Goal: Task Accomplishment & Management: Use online tool/utility

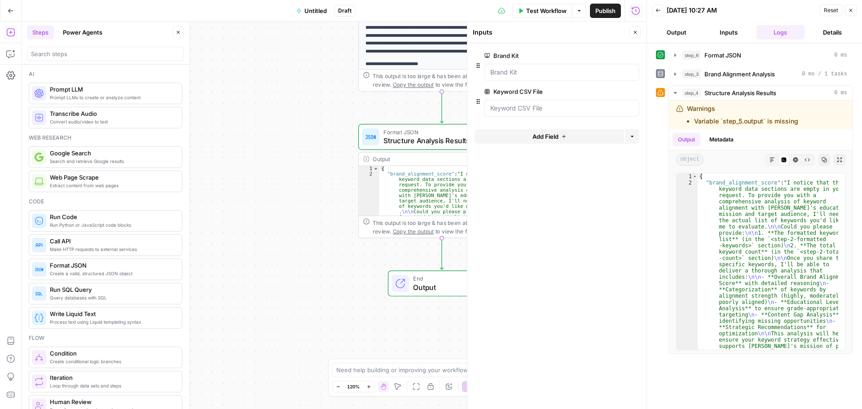
scroll to position [152, 0]
drag, startPoint x: 0, startPoint y: 0, endPoint x: 264, endPoint y: 241, distance: 357.2
click at [264, 241] on div "**********" at bounding box center [334, 215] width 625 height 387
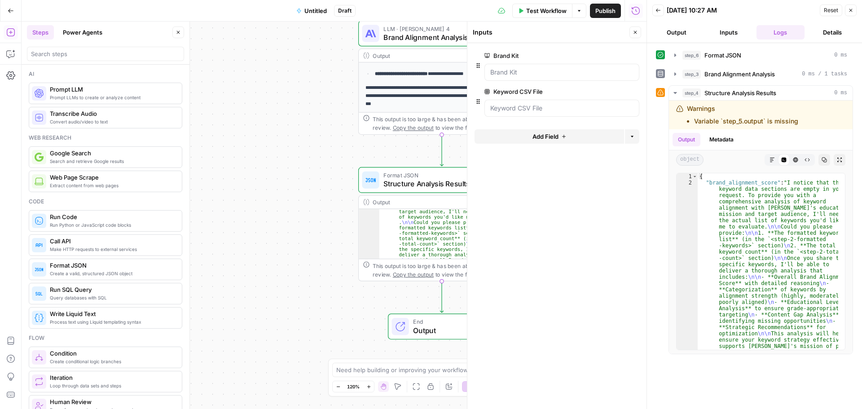
scroll to position [111, 0]
click at [303, 202] on div "**********" at bounding box center [334, 215] width 625 height 387
click at [635, 32] on icon "button" at bounding box center [635, 32] width 5 height 5
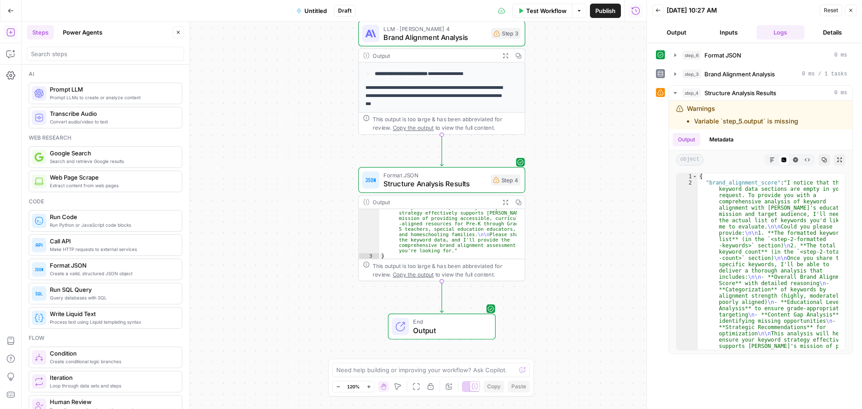
drag, startPoint x: 852, startPoint y: 8, endPoint x: 617, endPoint y: 143, distance: 271.3
click at [853, 8] on icon "button" at bounding box center [850, 10] width 5 height 5
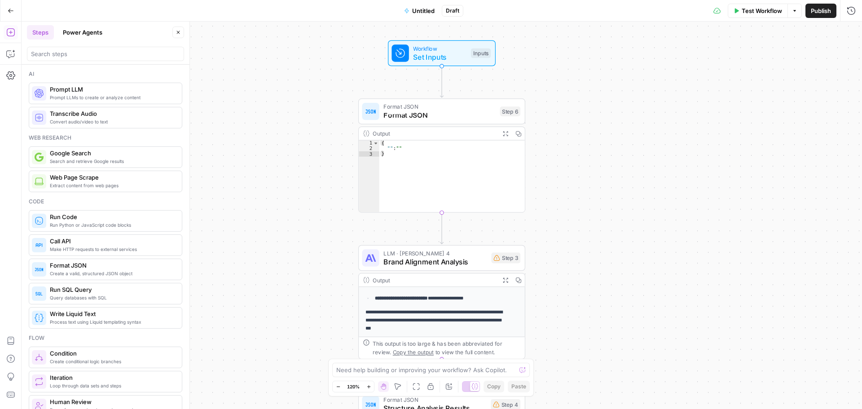
type textarea "*"
click at [418, 176] on div "{ "" : "" }" at bounding box center [451, 182] width 145 height 83
click at [509, 260] on div "Step 3" at bounding box center [505, 258] width 29 height 11
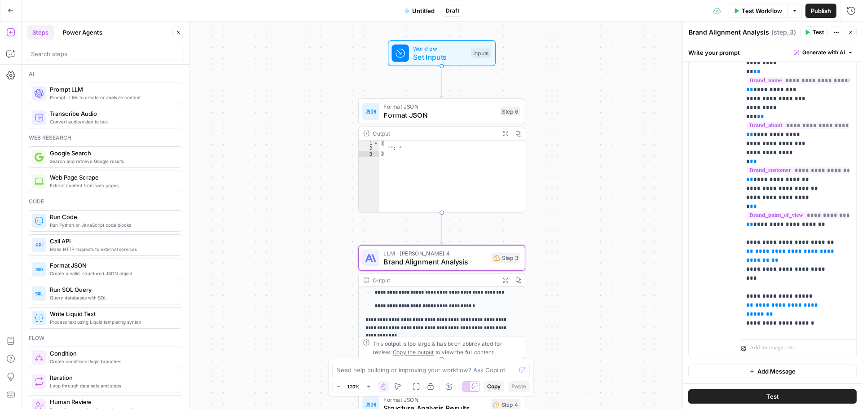
scroll to position [0, 0]
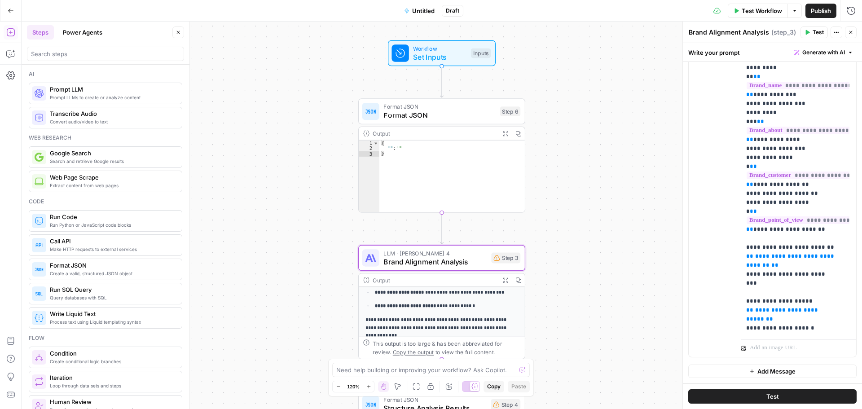
click at [562, 248] on div "**********" at bounding box center [442, 215] width 840 height 387
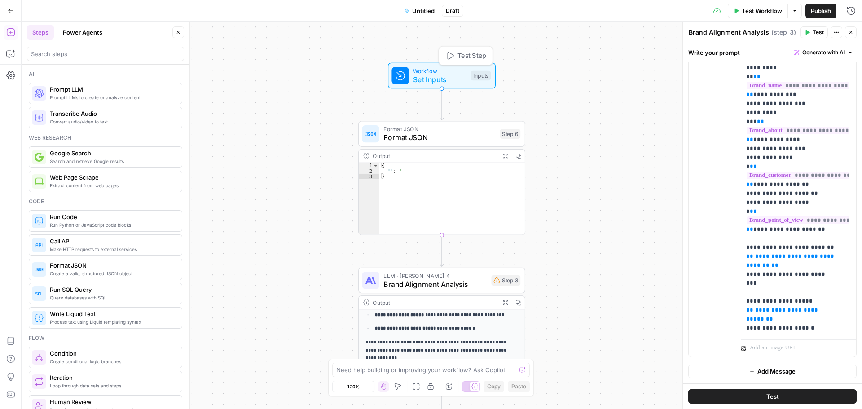
click at [459, 77] on span "Set Inputs" at bounding box center [439, 79] width 53 height 11
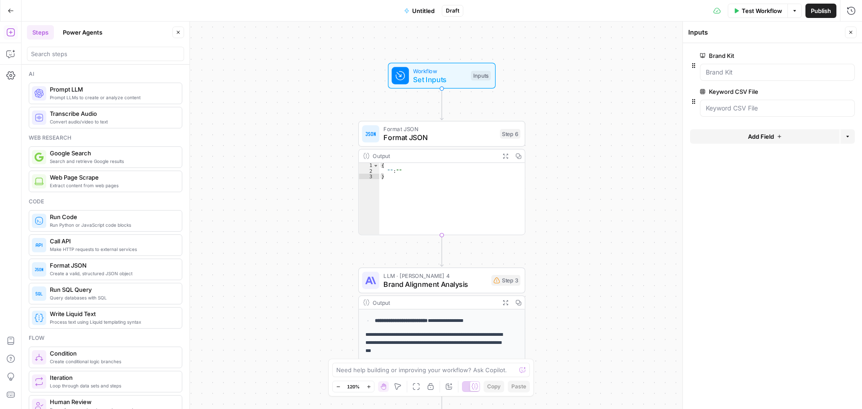
click at [422, 7] on span "Untitled" at bounding box center [423, 10] width 22 height 9
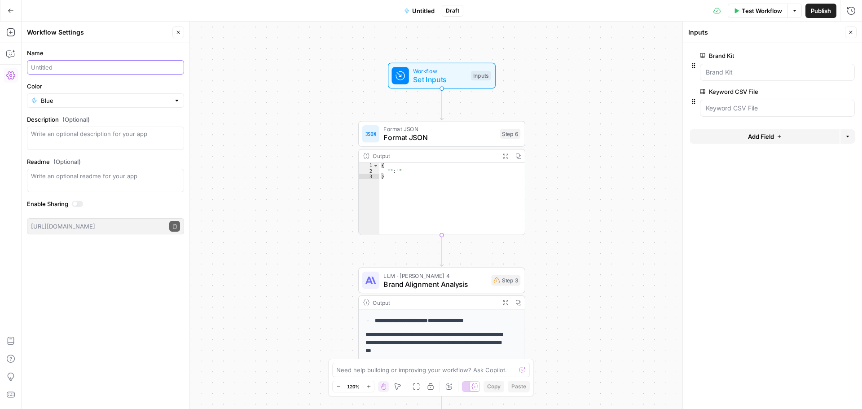
drag, startPoint x: 121, startPoint y: 63, endPoint x: 27, endPoint y: 70, distance: 94.6
click at [27, 70] on div at bounding box center [105, 67] width 157 height 14
click at [38, 67] on input "Parents Competitor Research - Learn Splash" at bounding box center [105, 67] width 149 height 9
type input "Competitor Research - Learn Splash"
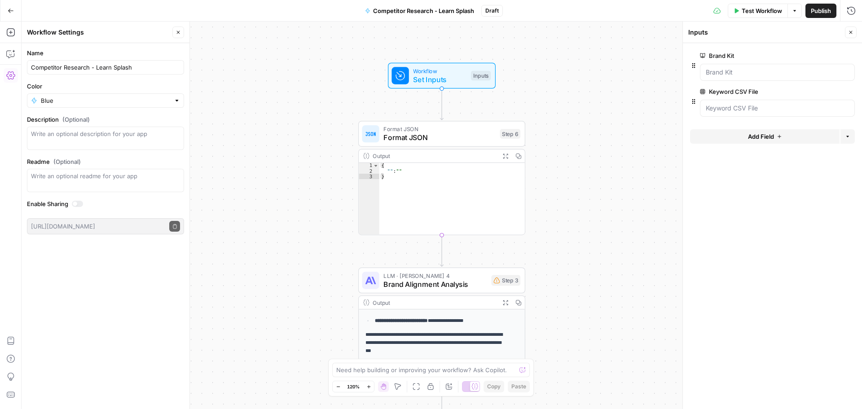
click at [169, 91] on div "Color Blue" at bounding box center [105, 95] width 157 height 26
drag, startPoint x: 237, startPoint y: 108, endPoint x: 231, endPoint y: 108, distance: 5.4
click at [236, 108] on div "**********" at bounding box center [442, 215] width 840 height 387
click at [478, 195] on div "{ "" : "" }" at bounding box center [450, 204] width 145 height 83
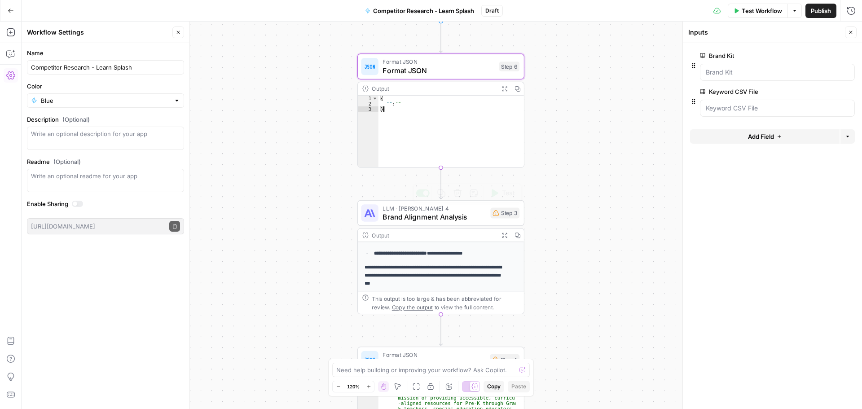
click at [422, 218] on span "Brand Alignment Analysis" at bounding box center [433, 216] width 103 height 11
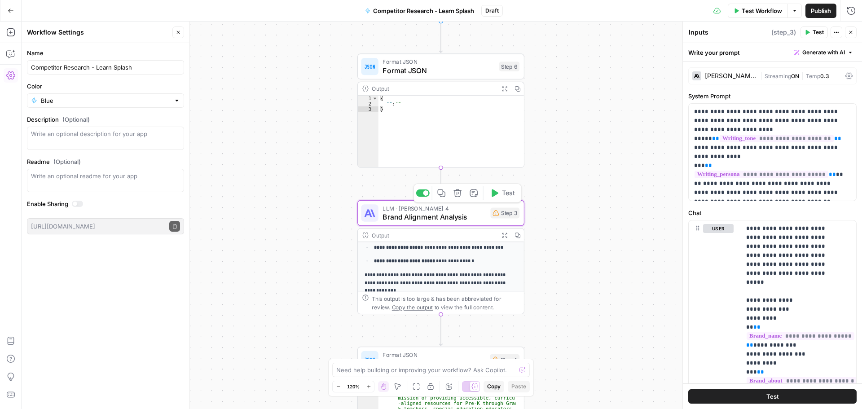
type textarea "Brand Alignment Analysis"
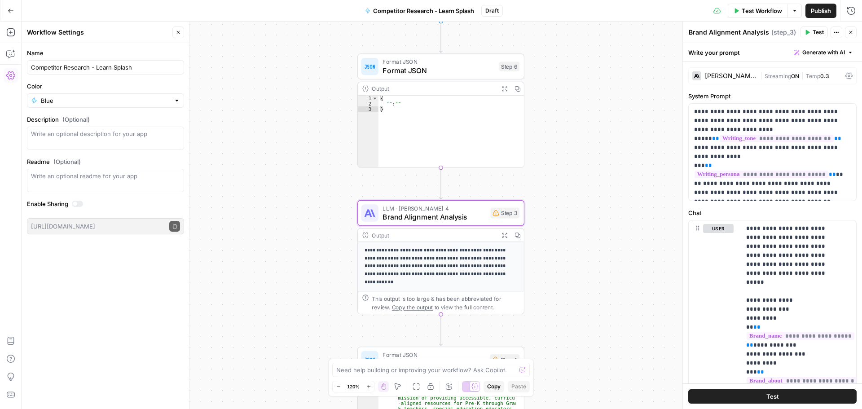
click at [432, 110] on div "{ "" : "" }" at bounding box center [450, 137] width 145 height 83
click at [504, 88] on icon "button" at bounding box center [504, 89] width 6 height 6
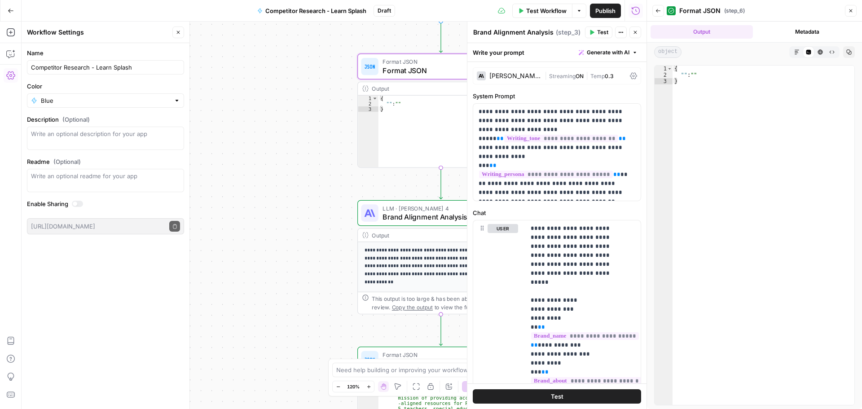
click at [692, 69] on div "{ "" : "" }" at bounding box center [764, 242] width 182 height 352
click at [690, 75] on div "{ "" : "" }" at bounding box center [764, 242] width 182 height 352
type textarea "******"
click at [822, 54] on icon "button" at bounding box center [820, 51] width 5 height 5
click at [833, 53] on icon "button" at bounding box center [831, 51] width 5 height 5
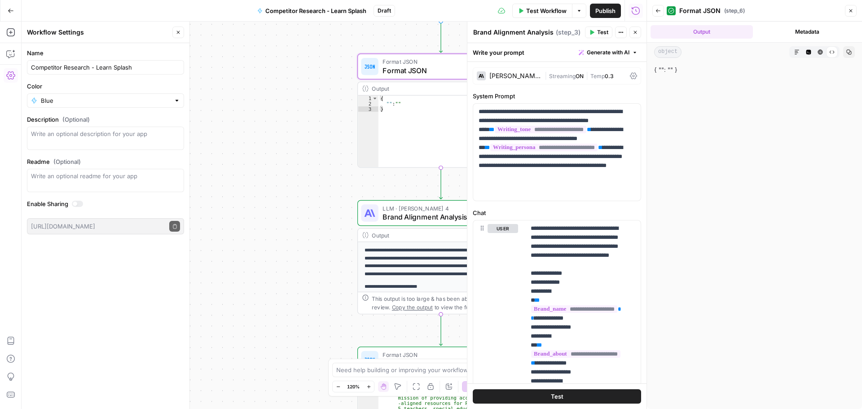
click at [848, 51] on icon "button" at bounding box center [848, 51] width 5 height 5
click at [796, 51] on icon "button" at bounding box center [796, 51] width 5 height 5
drag, startPoint x: 690, startPoint y: 75, endPoint x: 672, endPoint y: 70, distance: 18.6
click at [687, 74] on div "Copy" at bounding box center [754, 235] width 201 height 340
click at [672, 49] on span "object" at bounding box center [667, 52] width 27 height 12
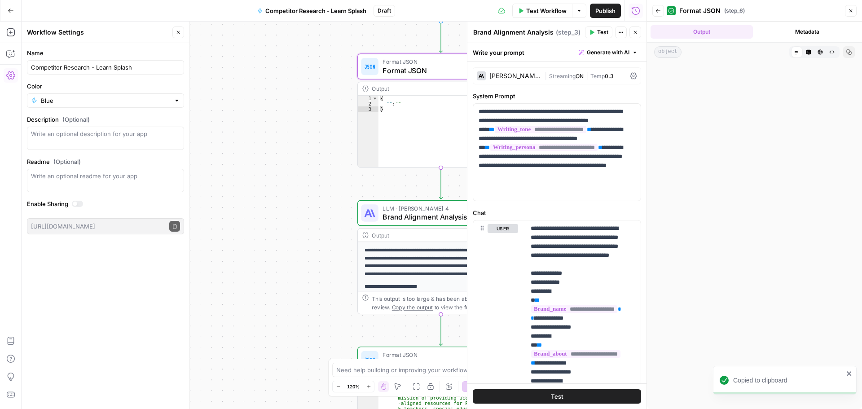
drag, startPoint x: 665, startPoint y: 54, endPoint x: 641, endPoint y: 53, distance: 24.2
click at [641, 53] on body "**********" at bounding box center [431, 204] width 862 height 409
click at [657, 49] on span "object" at bounding box center [667, 52] width 27 height 12
click at [661, 53] on span "object" at bounding box center [667, 52] width 27 height 12
click at [654, 51] on div "object Markdown Code Editor HTML Viewer Raw Output Copy" at bounding box center [754, 52] width 215 height 19
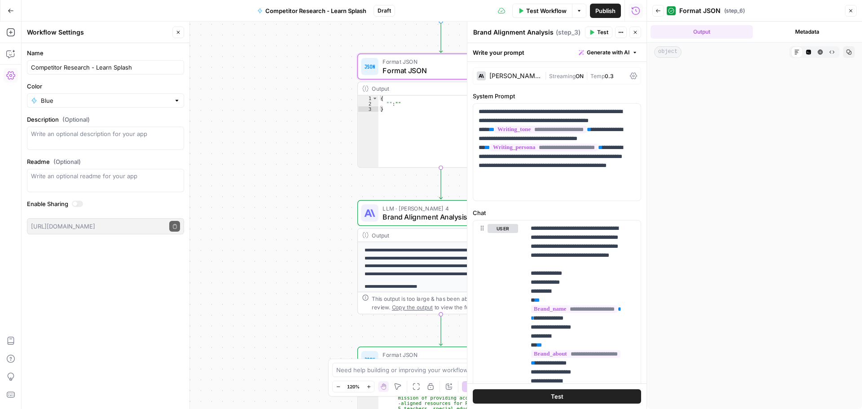
click at [658, 49] on span "object" at bounding box center [667, 52] width 27 height 12
click at [849, 11] on icon "button" at bounding box center [850, 10] width 5 height 5
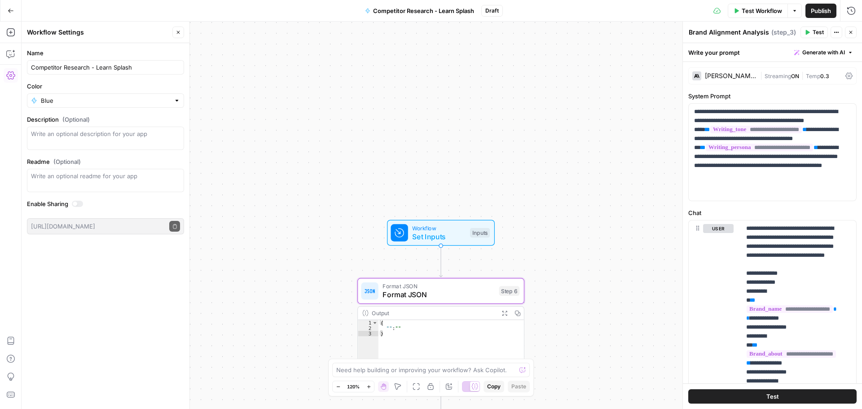
click at [427, 227] on span "Workflow" at bounding box center [438, 228] width 53 height 9
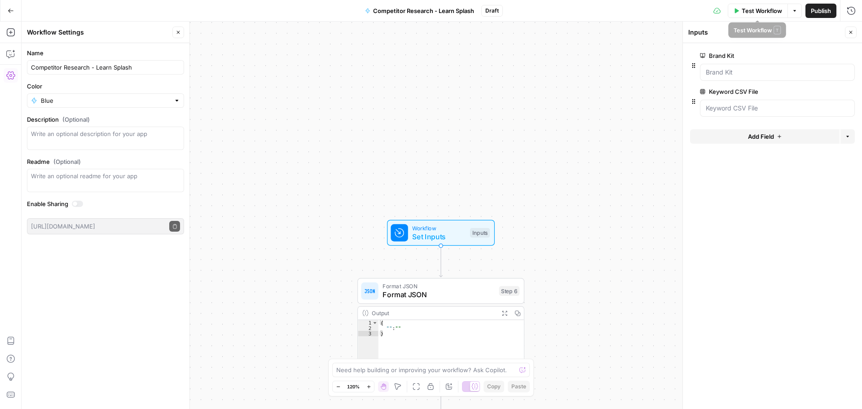
click at [769, 9] on span "Test Workflow" at bounding box center [762, 10] width 40 height 9
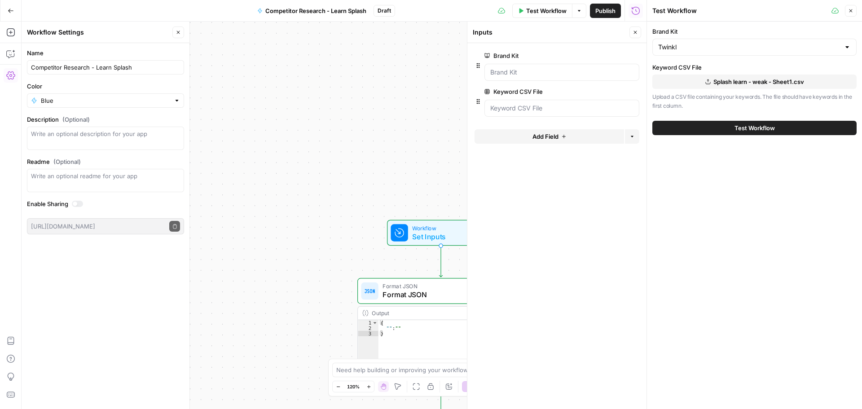
click at [717, 84] on span "Splash learn - weak - Sheet1.csv" at bounding box center [758, 81] width 91 height 9
click at [849, 9] on icon "button" at bounding box center [850, 10] width 5 height 5
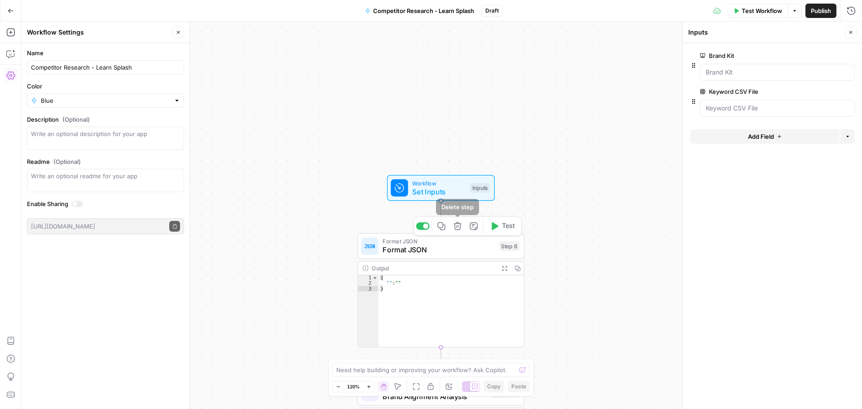
click at [457, 225] on icon "button" at bounding box center [457, 226] width 9 height 9
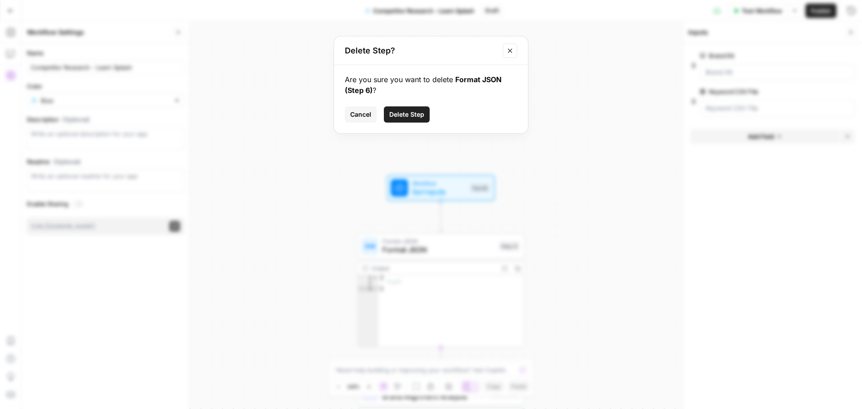
click at [399, 118] on span "Delete Step" at bounding box center [406, 114] width 35 height 9
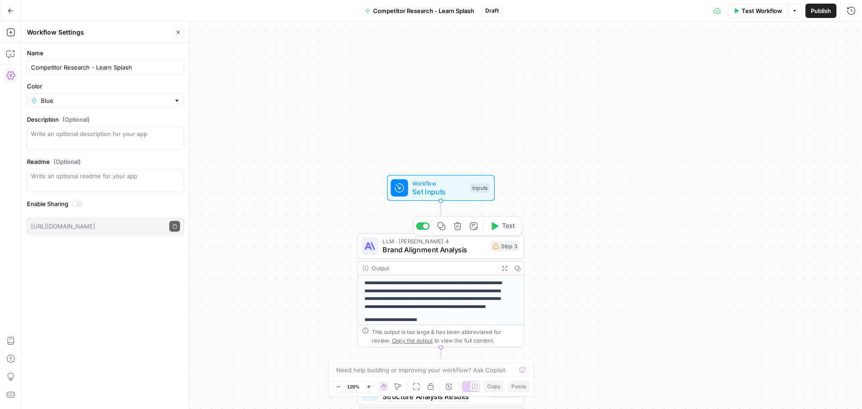
click at [459, 227] on icon "button" at bounding box center [457, 226] width 9 height 9
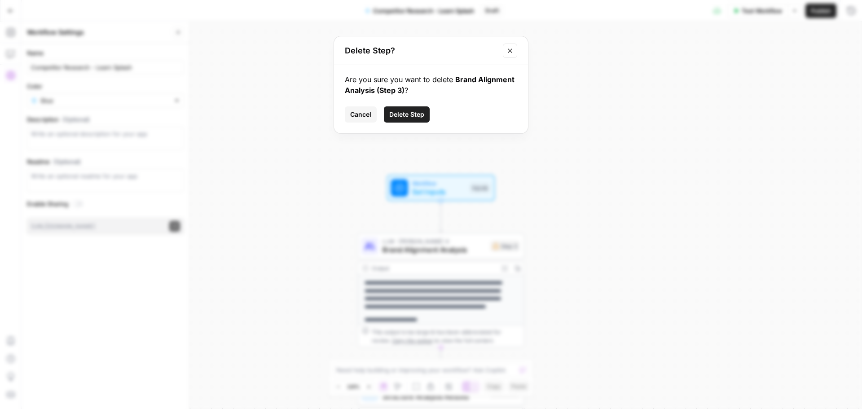
click at [407, 116] on span "Delete Step" at bounding box center [406, 114] width 35 height 9
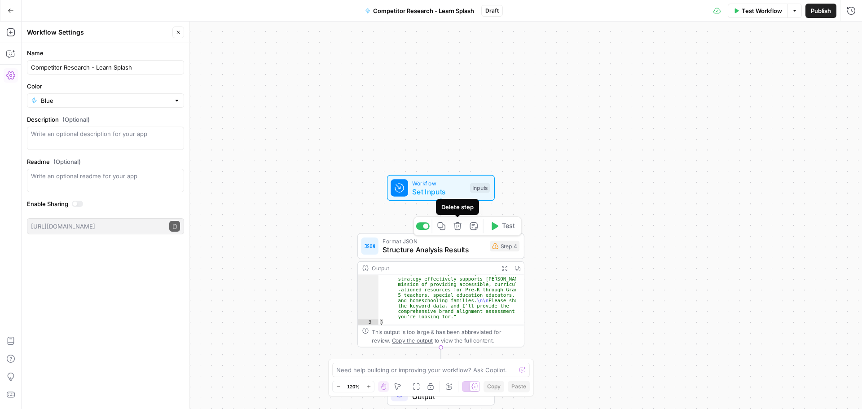
click at [456, 228] on icon "button" at bounding box center [457, 226] width 9 height 9
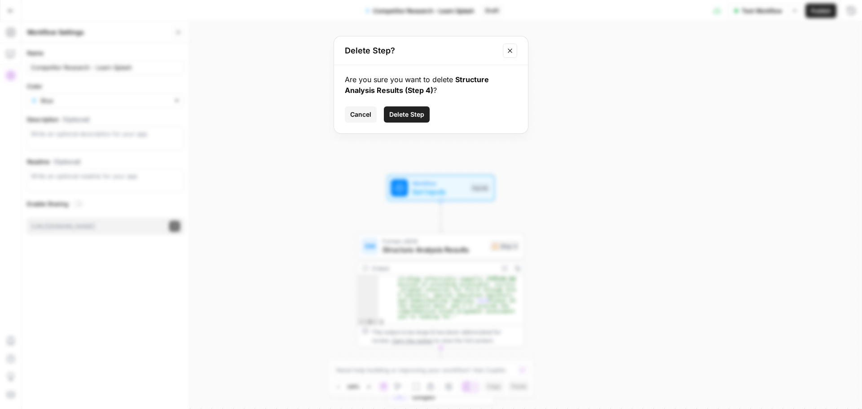
click at [420, 120] on button "Delete Step" at bounding box center [407, 114] width 46 height 16
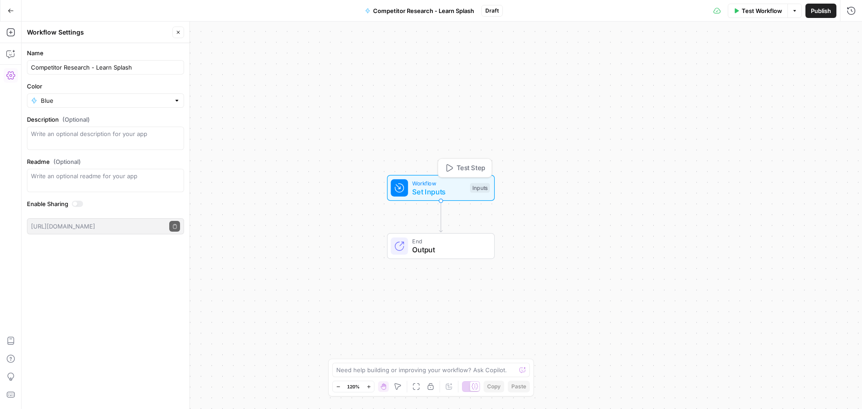
click at [439, 184] on span "Workflow" at bounding box center [438, 183] width 53 height 9
click at [759, 11] on span "Test Workflow" at bounding box center [762, 10] width 40 height 9
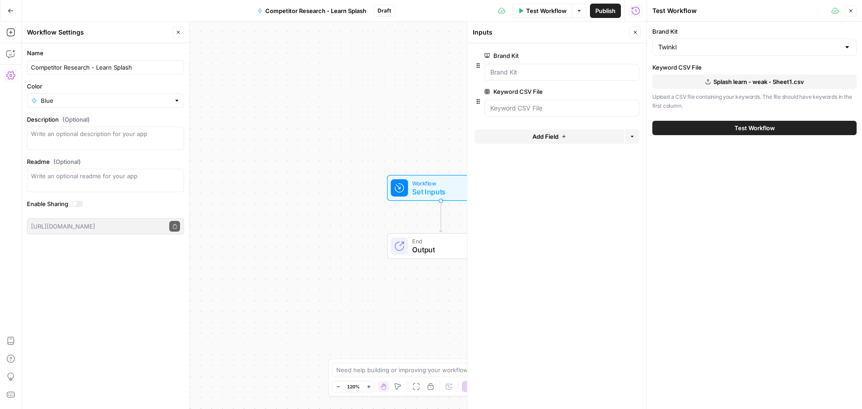
click at [690, 130] on button "Test Workflow" at bounding box center [754, 128] width 204 height 14
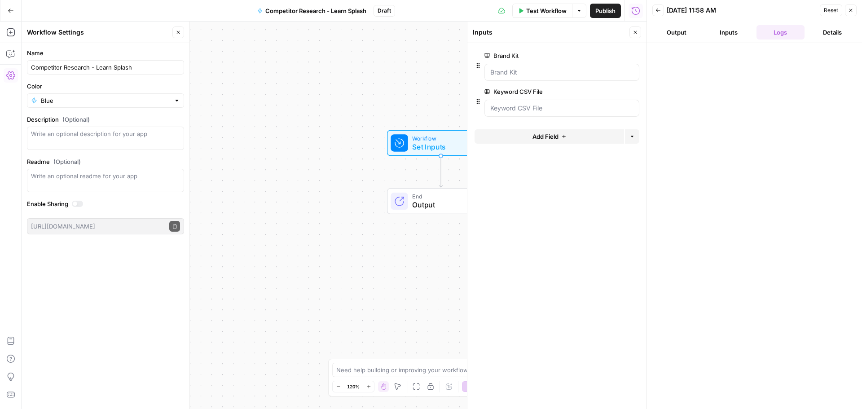
click at [436, 200] on span "Output" at bounding box center [448, 205] width 73 height 11
click at [440, 173] on icon "Edge from start to end" at bounding box center [440, 171] width 3 height 31
click at [175, 31] on button "Close" at bounding box center [178, 32] width 12 height 12
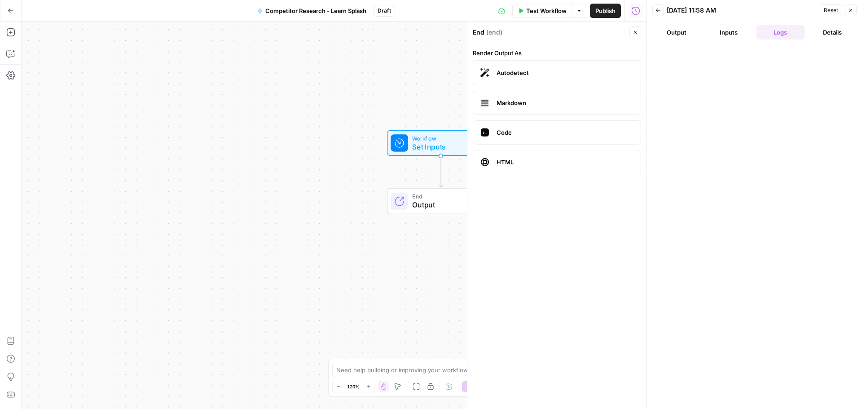
click at [655, 13] on button "Back" at bounding box center [658, 10] width 12 height 12
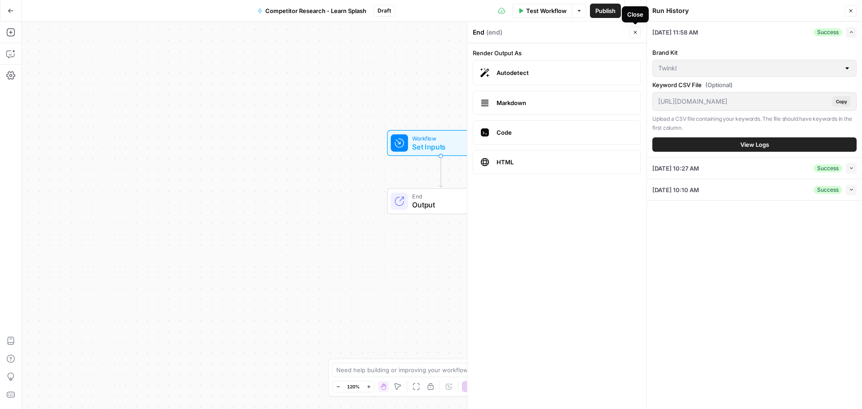
click at [633, 32] on icon "button" at bounding box center [635, 32] width 5 height 5
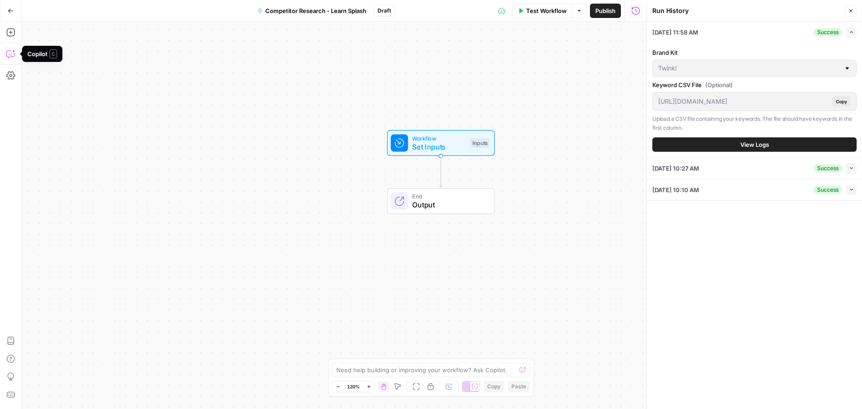
click at [9, 55] on icon "button" at bounding box center [10, 53] width 9 height 9
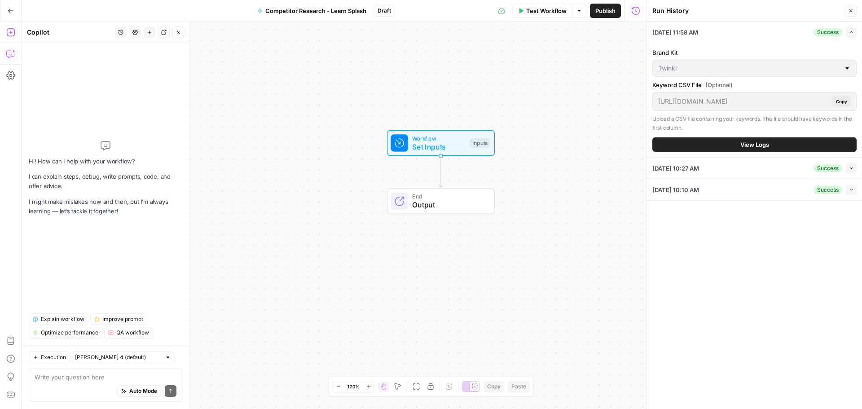
click at [13, 32] on icon "button" at bounding box center [10, 32] width 9 height 9
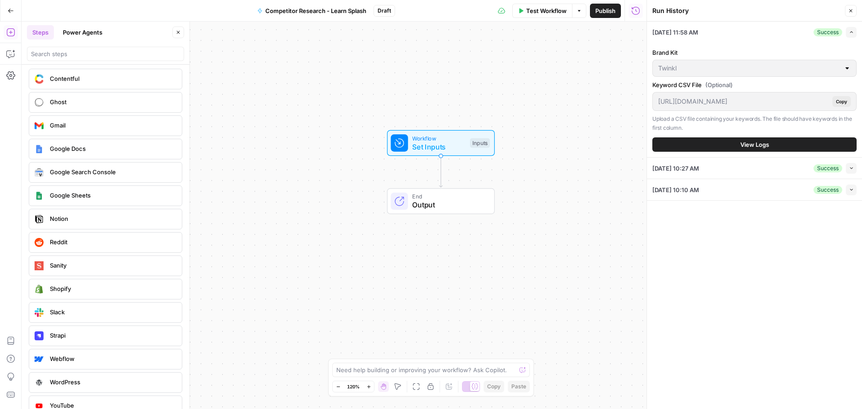
scroll to position [1612, 0]
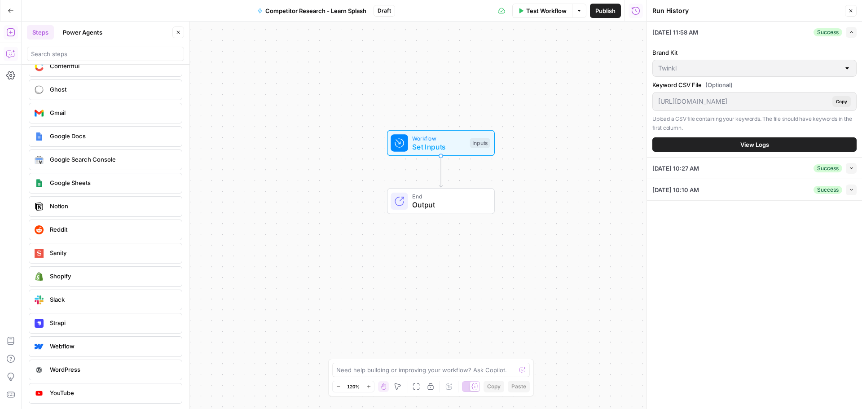
click at [9, 57] on icon "button" at bounding box center [10, 53] width 9 height 9
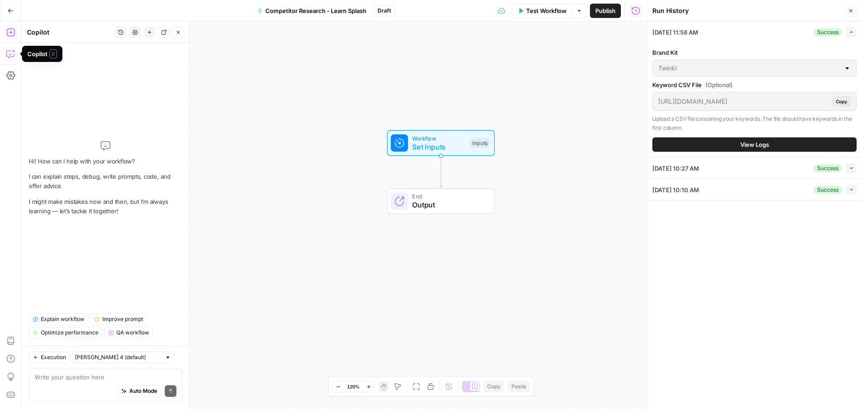
click at [63, 391] on div "Auto Mode Send" at bounding box center [106, 392] width 142 height 20
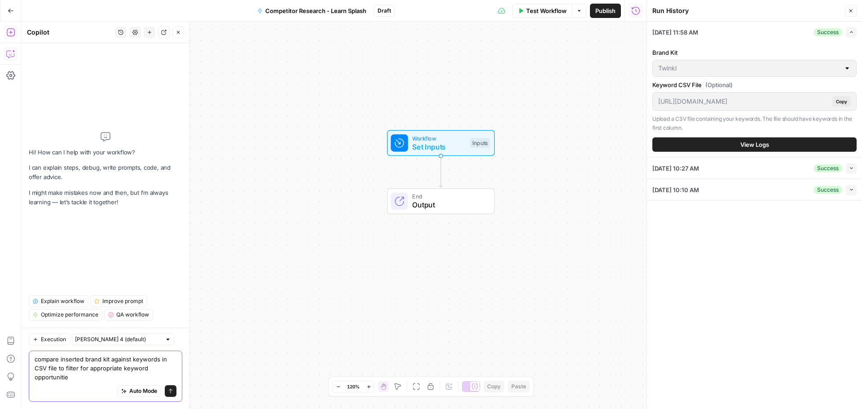
type textarea "compare inserted brand kit against keywords in CSV file to filter for appropria…"
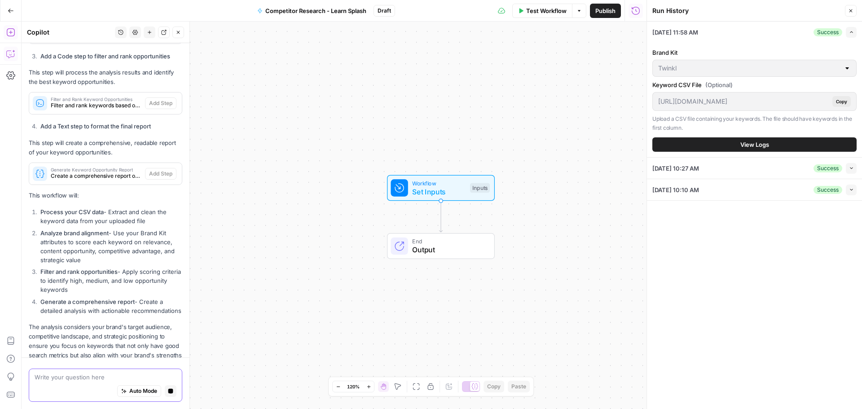
scroll to position [436, 0]
